Goal: Check status

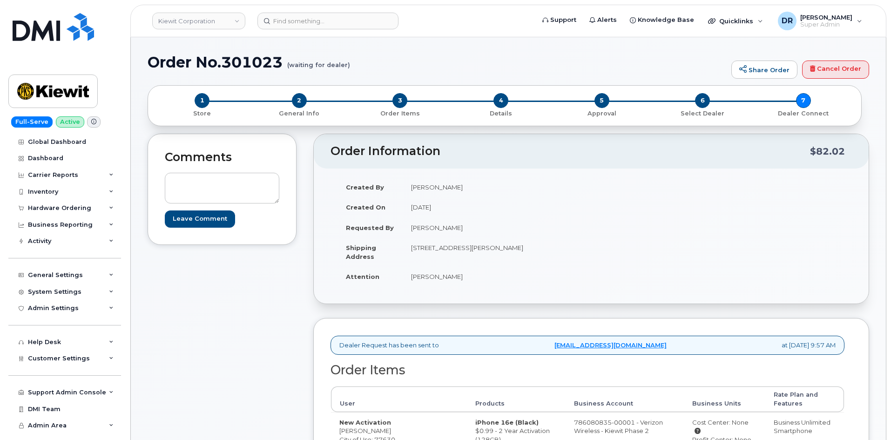
scroll to position [115, 0]
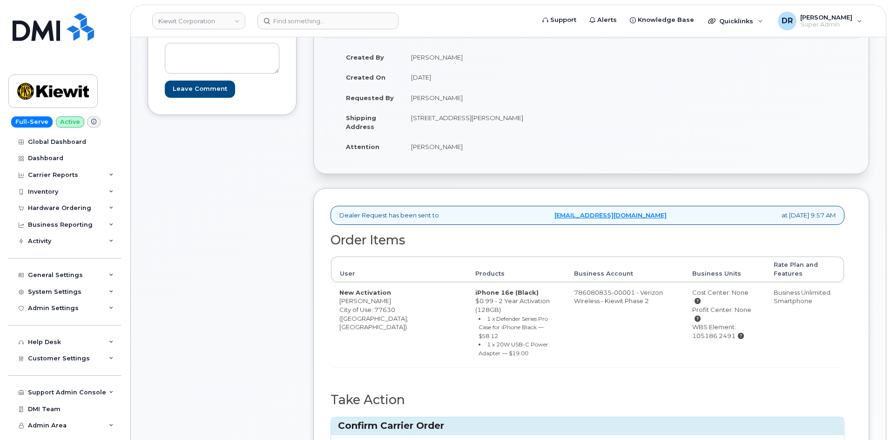
type input "MB1000502112297"
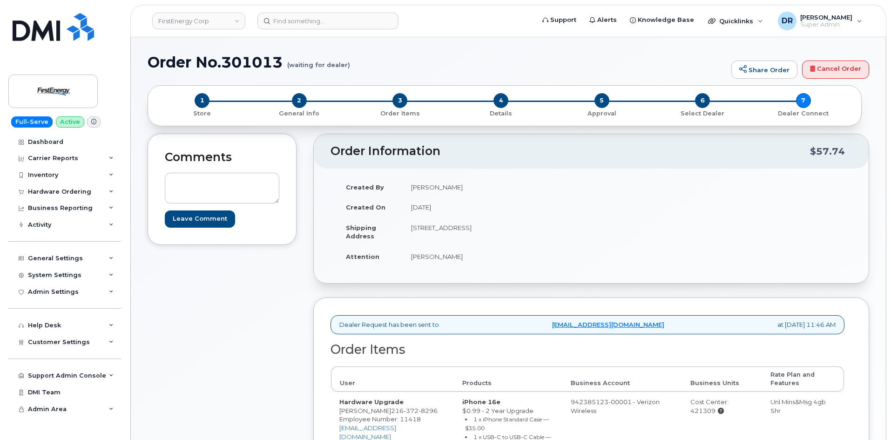
scroll to position [95, 0]
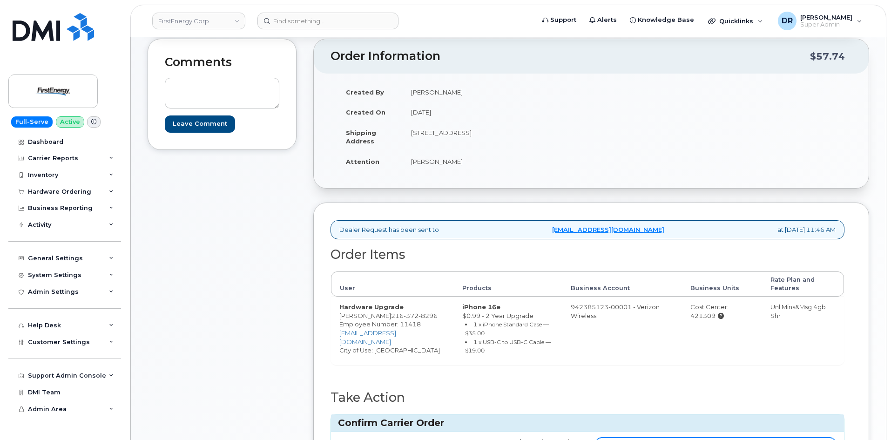
click at [715, 437] on input "Carrier Order Number" at bounding box center [716, 445] width 240 height 17
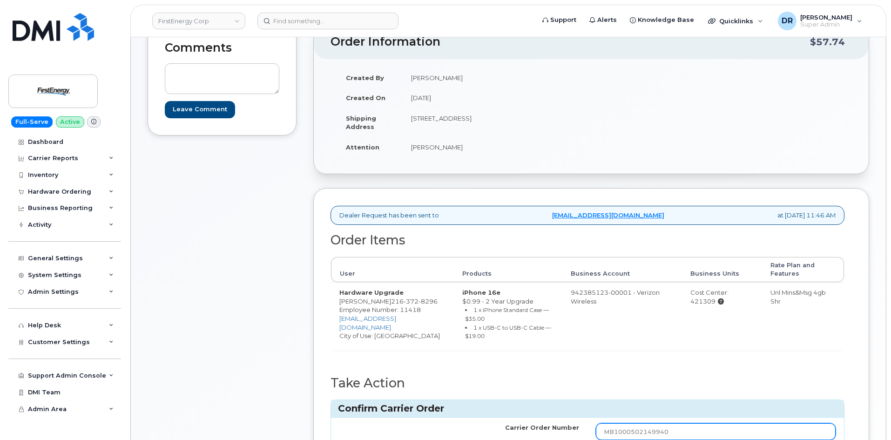
type input "MB1000502149940"
